Goal: Find contact information: Find contact information

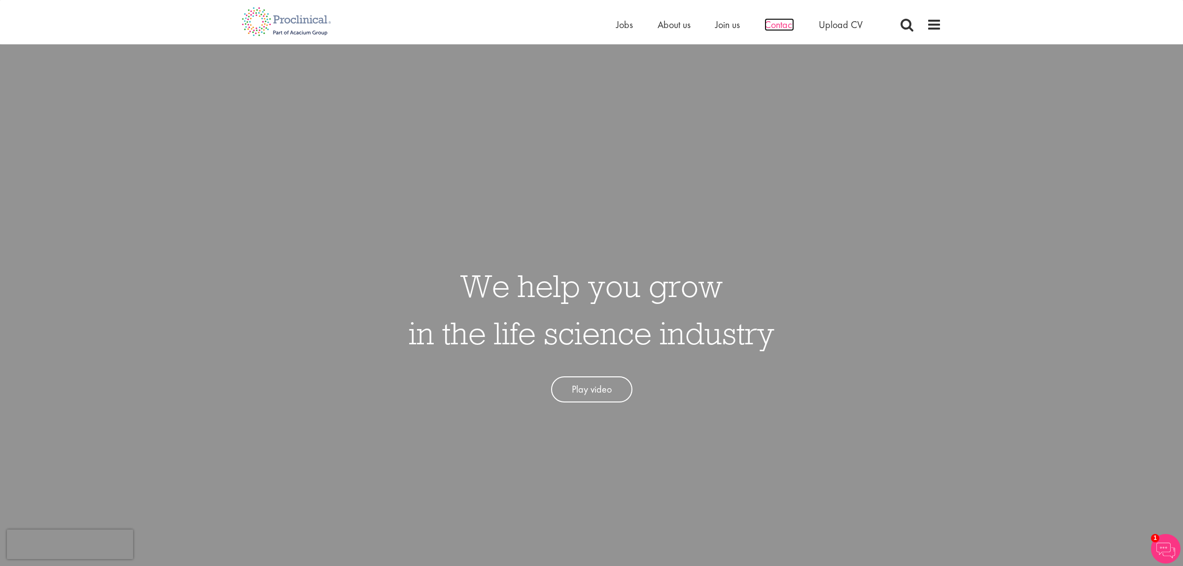
click at [772, 19] on span "Contact" at bounding box center [779, 24] width 30 height 13
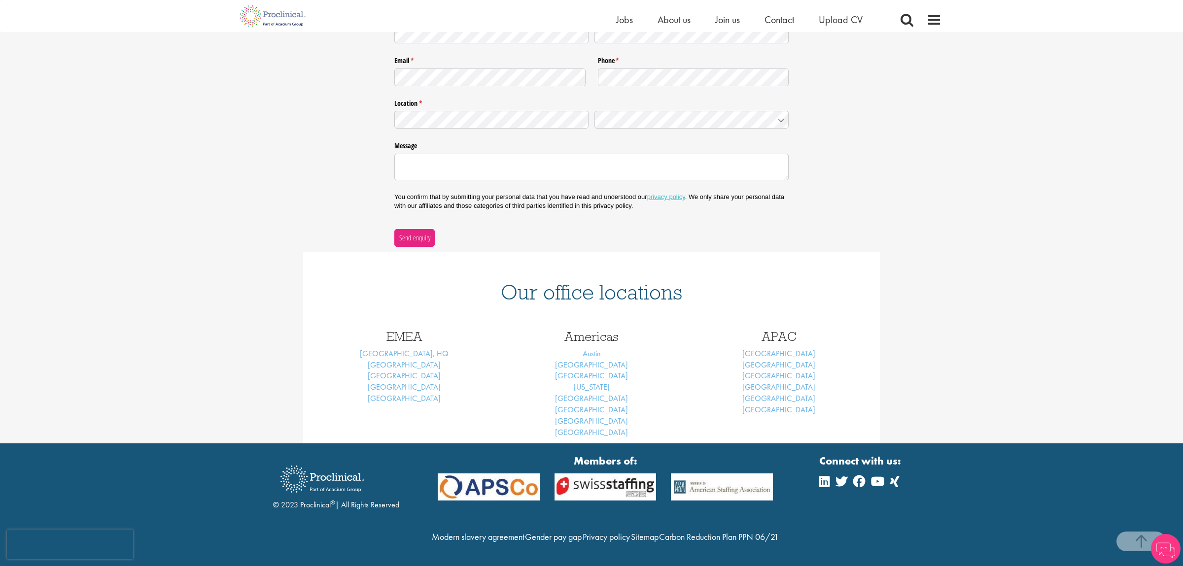
scroll to position [212, 0]
click at [594, 393] on link "[GEOGRAPHIC_DATA]" at bounding box center [591, 398] width 73 height 10
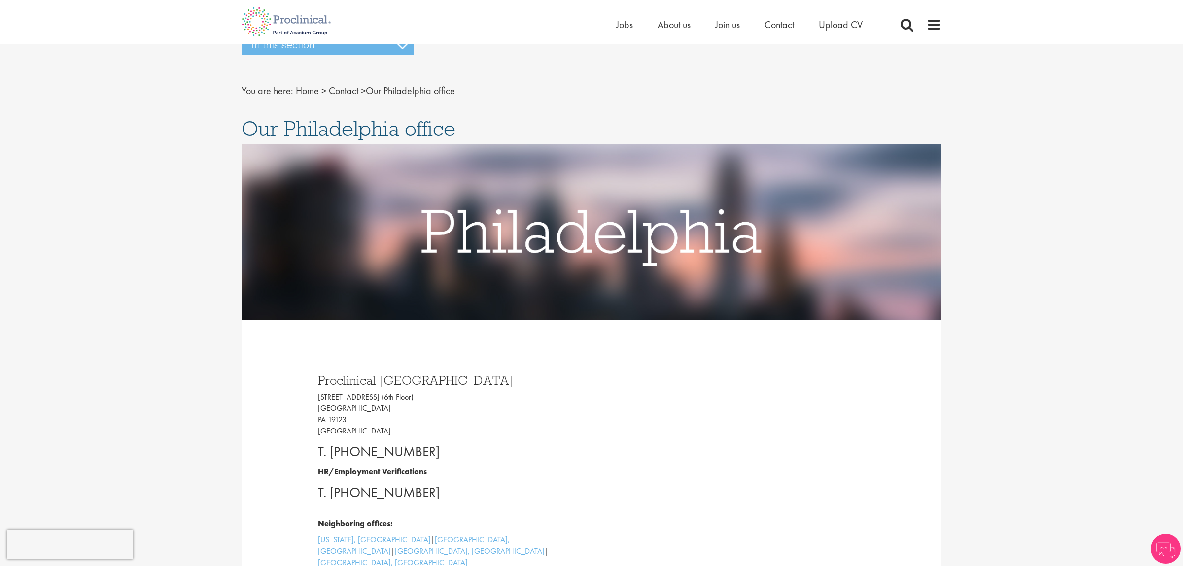
scroll to position [103, 0]
